Goal: Subscribe to service/newsletter

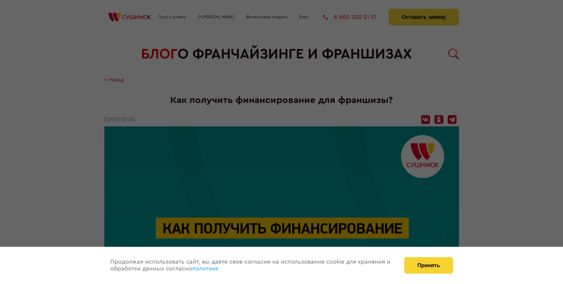
scroll to position [1127, 0]
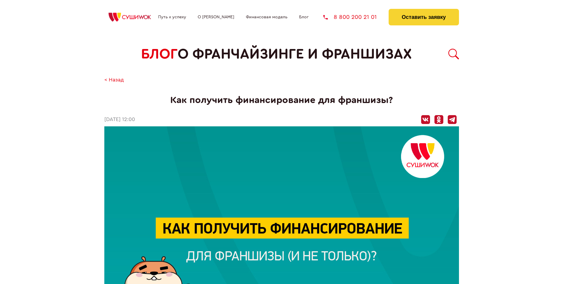
scroll to position [1127, 0]
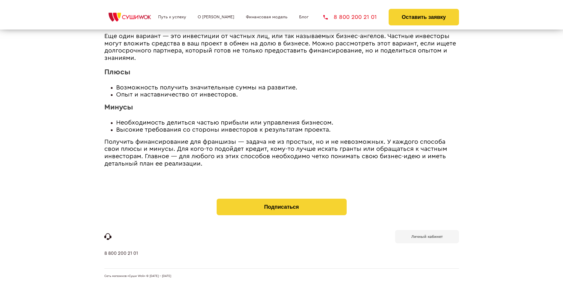
click at [427, 237] on b "Личный кабинет" at bounding box center [427, 237] width 31 height 4
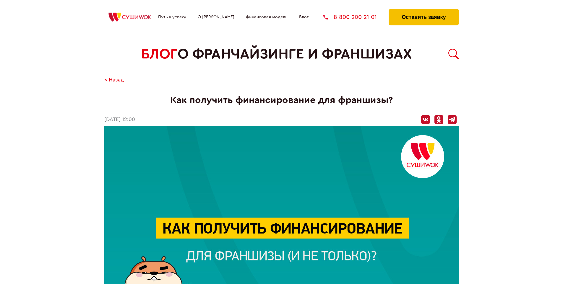
click at [424, 10] on button "Оставить заявку" at bounding box center [424, 17] width 70 height 17
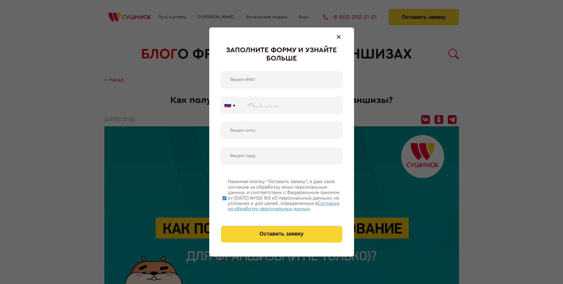
click at [274, 205] on span "Согласии на обработку персональных данных" at bounding box center [284, 206] width 112 height 10
click at [226, 205] on input "Нажимая кнопку “Оставить заявку”, я даю свое согласие на обработку моих персона…" at bounding box center [225, 198] width 4 height 47
checkbox input "false"
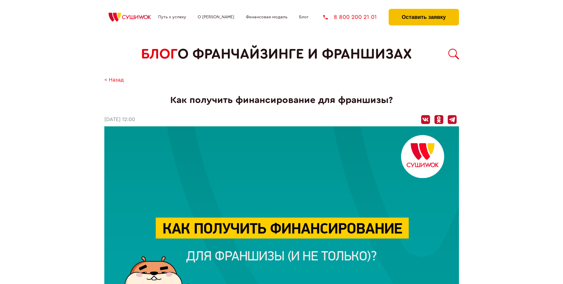
click at [424, 10] on button "Оставить заявку" at bounding box center [424, 17] width 70 height 17
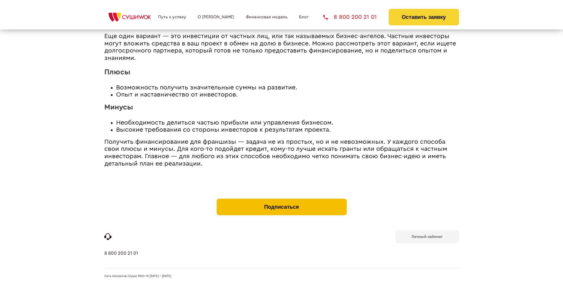
click at [281, 200] on button "Подписаться" at bounding box center [282, 207] width 130 height 17
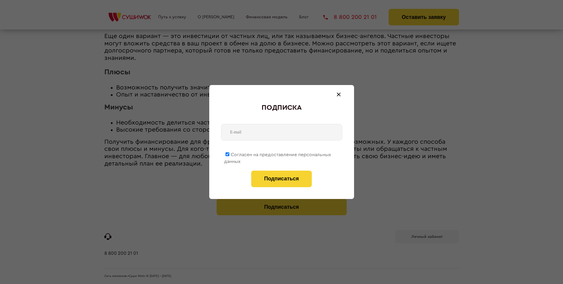
click at [278, 154] on span "Согласен на предоставление персональных данных" at bounding box center [277, 159] width 107 height 12
click at [229, 154] on input "Согласен на предоставление персональных данных" at bounding box center [228, 155] width 4 height 4
checkbox input "false"
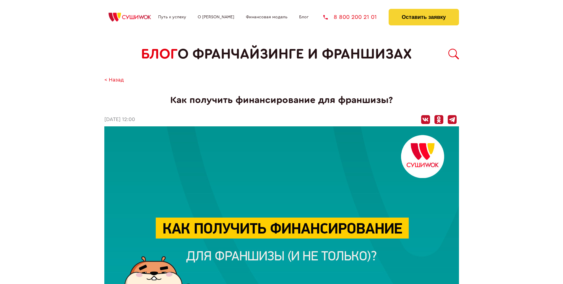
scroll to position [1127, 0]
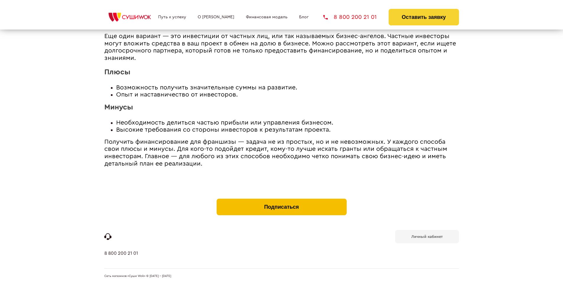
click at [281, 200] on button "Подписаться" at bounding box center [282, 207] width 130 height 17
